Goal: Task Accomplishment & Management: Complete application form

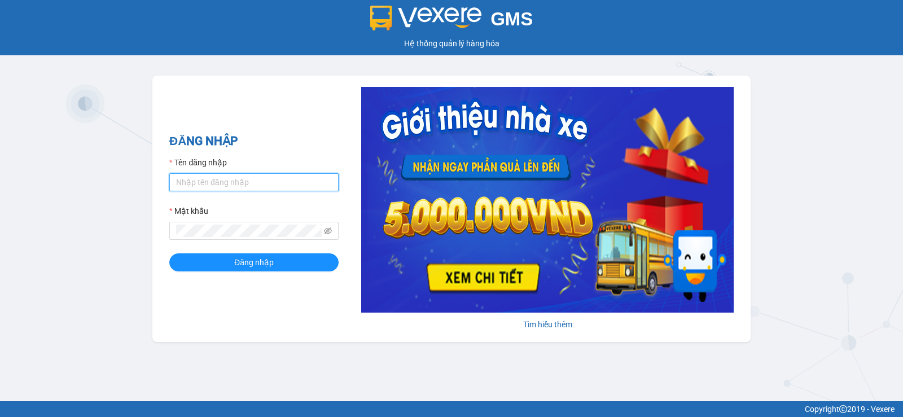
click at [275, 188] on input "Tên đăng nhập" at bounding box center [253, 182] width 169 height 18
type input "nttnga.hhg"
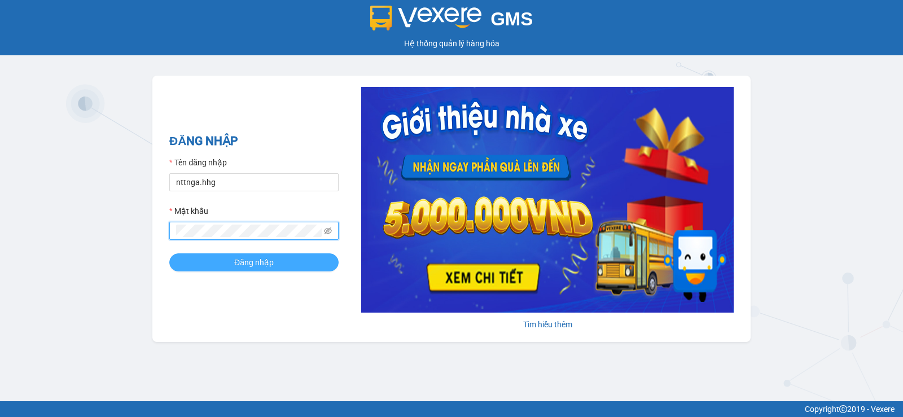
click at [265, 271] on button "Đăng nhập" at bounding box center [253, 262] width 169 height 18
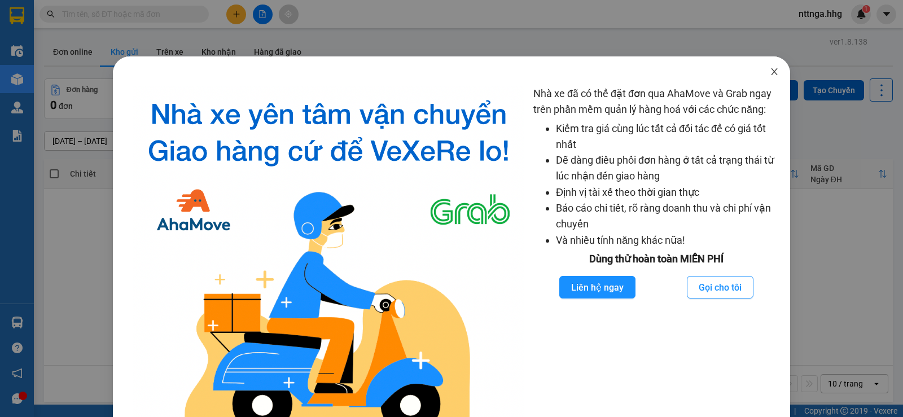
click at [761, 75] on span "Close" at bounding box center [774, 72] width 32 height 32
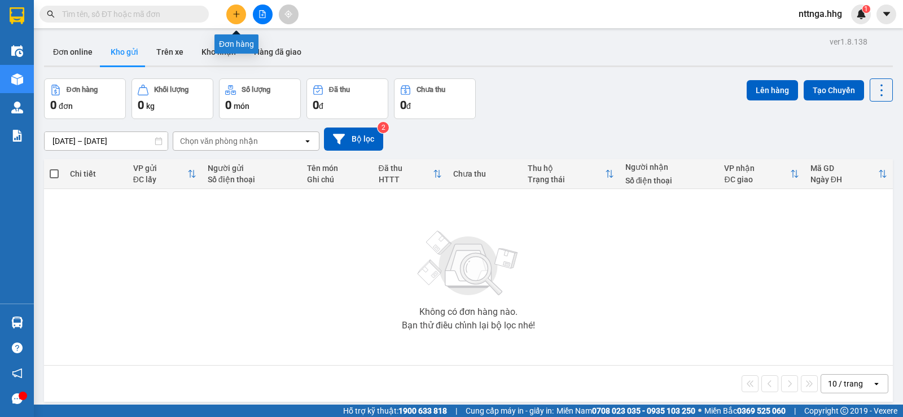
click at [235, 16] on icon "plus" at bounding box center [236, 14] width 8 height 8
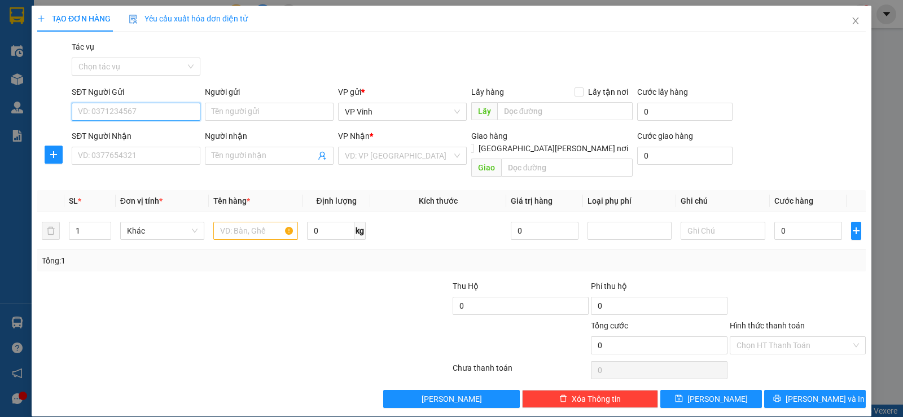
click at [120, 112] on input "SĐT Người Gửi" at bounding box center [136, 112] width 129 height 18
type input "0914299889"
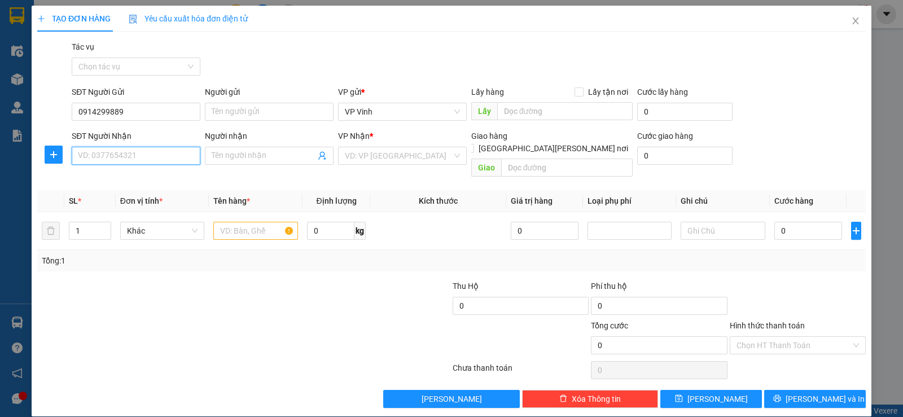
click at [131, 161] on input "SĐT Người Nhận" at bounding box center [136, 156] width 129 height 18
click at [165, 161] on input "SĐT Người Nhận" at bounding box center [136, 156] width 129 height 18
type input "0943358656"
click at [249, 222] on input "text" at bounding box center [255, 231] width 85 height 18
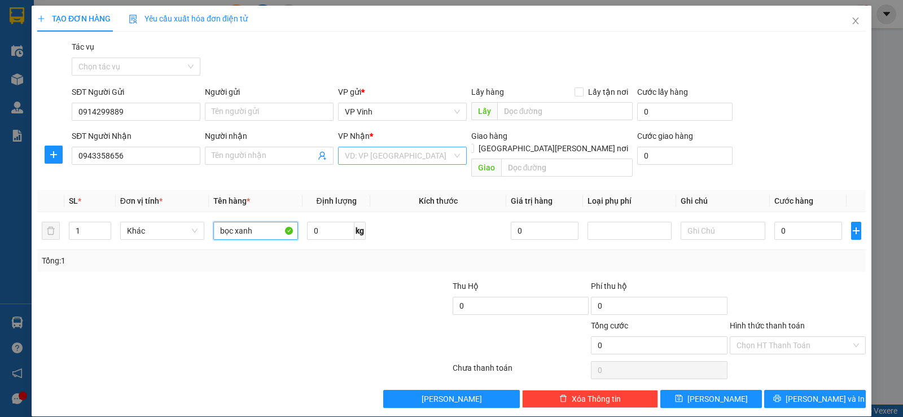
type input "bọc xanh"
click at [383, 151] on input "search" at bounding box center [398, 155] width 107 height 17
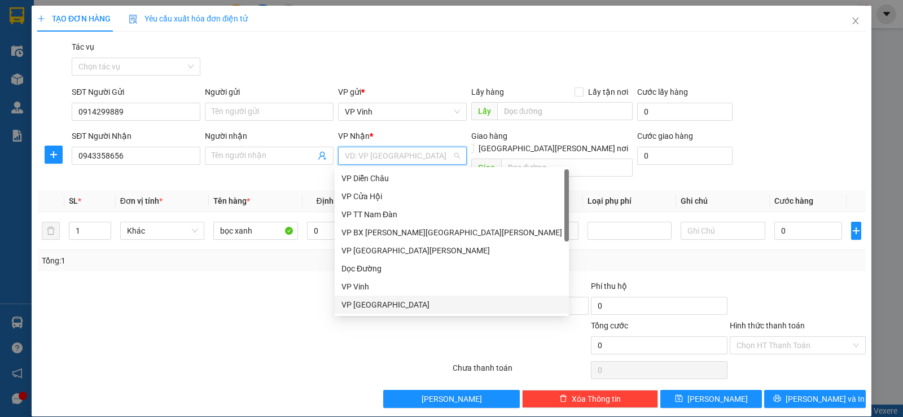
click at [376, 303] on div "VP [GEOGRAPHIC_DATA]" at bounding box center [451, 304] width 221 height 12
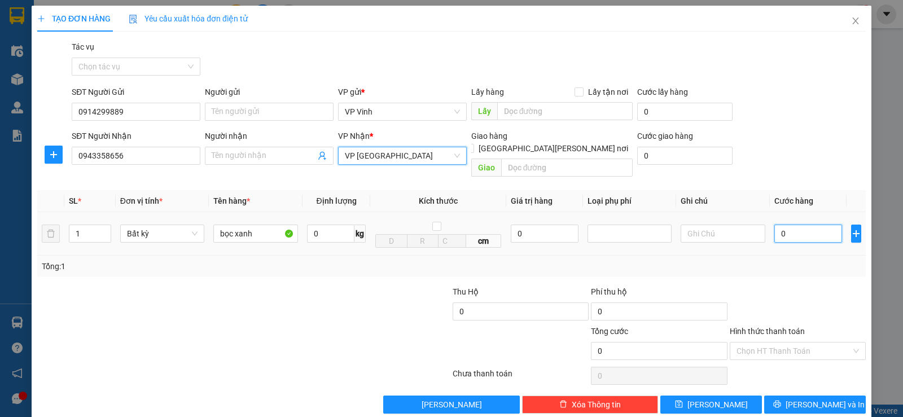
click at [774, 225] on input "0" at bounding box center [808, 234] width 68 height 18
click at [473, 144] on input "[GEOGRAPHIC_DATA][PERSON_NAME] nơi" at bounding box center [469, 148] width 8 height 8
checkbox input "true"
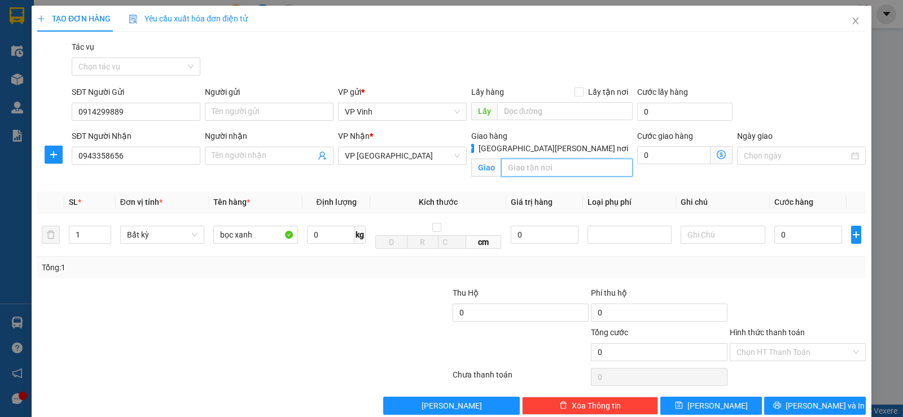
click at [564, 159] on input "text" at bounding box center [567, 168] width 132 height 18
type input "KS rest hotel - [PERSON_NAME] SHIP"
click at [804, 244] on input "0" at bounding box center [808, 235] width 68 height 18
type input "5"
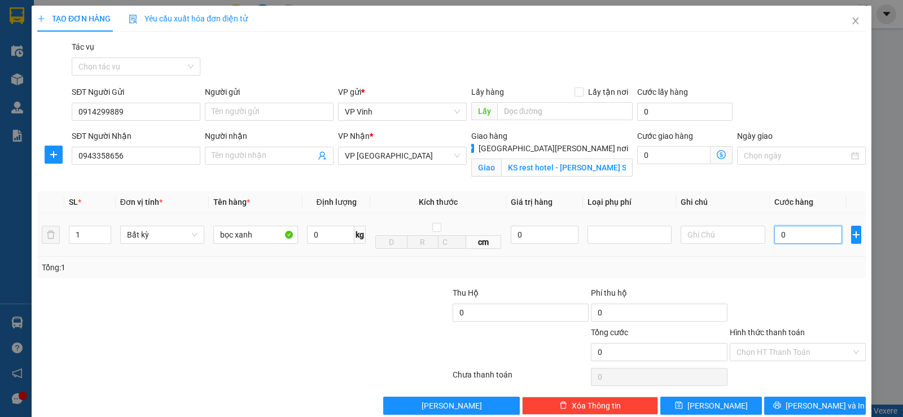
type input "5"
type input "50"
type input "500"
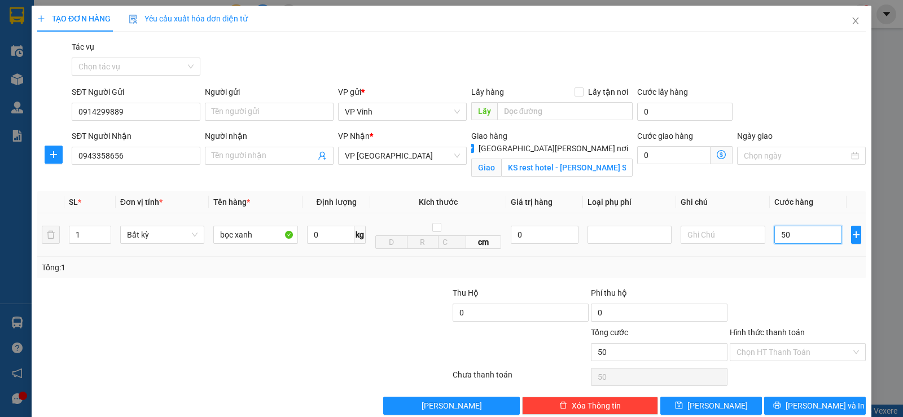
type input "500"
type input "5.000"
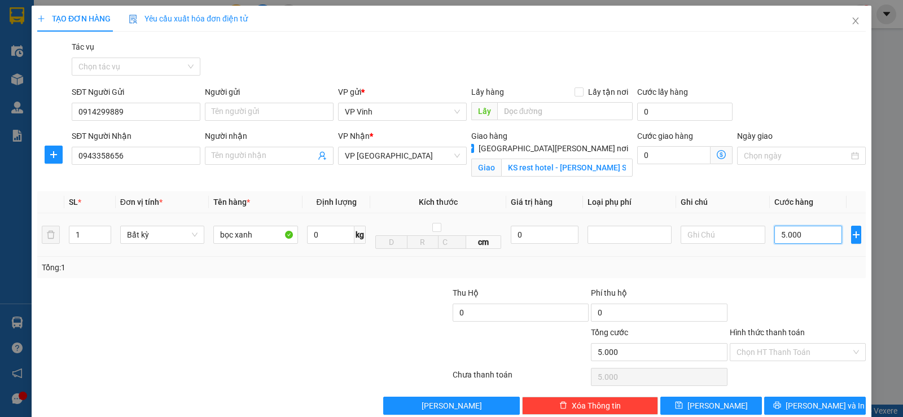
type input "50.000"
click at [813, 357] on input "Hình thức thanh toán" at bounding box center [793, 352] width 115 height 17
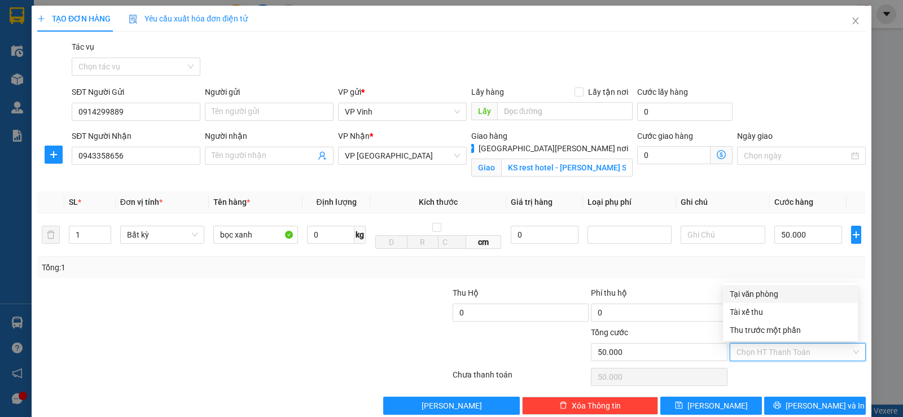
click at [787, 289] on div "Tại văn phòng" at bounding box center [790, 294] width 121 height 12
type input "0"
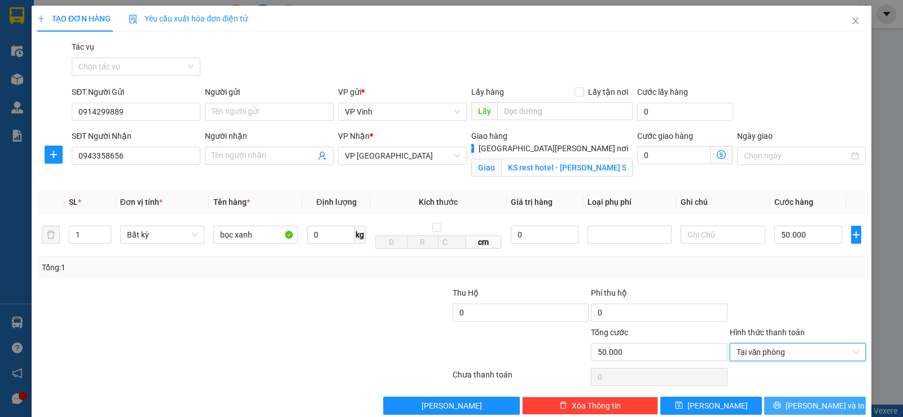
click at [802, 405] on span "[PERSON_NAME] và In" at bounding box center [824, 406] width 79 height 12
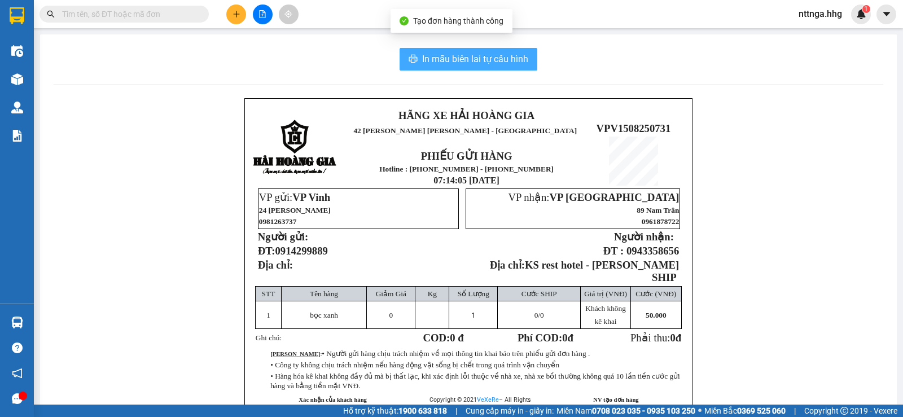
click at [507, 64] on span "In mẫu biên lai tự cấu hình" at bounding box center [475, 59] width 106 height 14
